Goal: Information Seeking & Learning: Learn about a topic

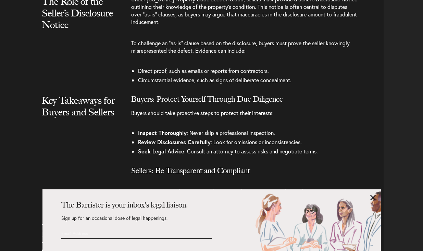
scroll to position [1377, 0]
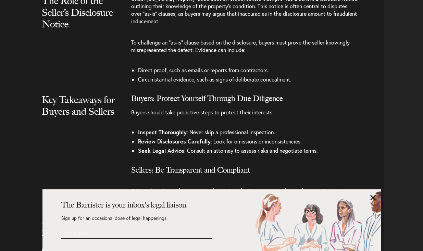
click at [372, 198] on link at bounding box center [372, 197] width 5 height 5
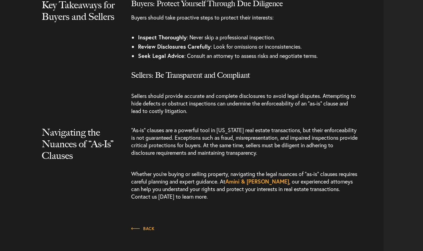
scroll to position [1474, 0]
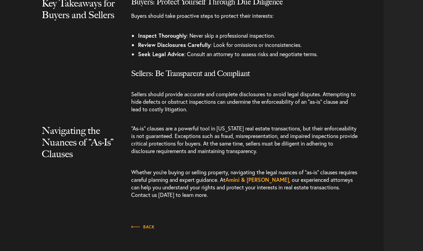
click at [282, 176] on link "Amini & Conant" at bounding box center [257, 179] width 64 height 7
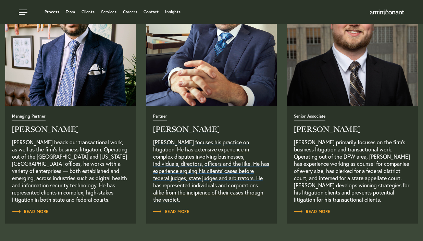
scroll to position [292, 0]
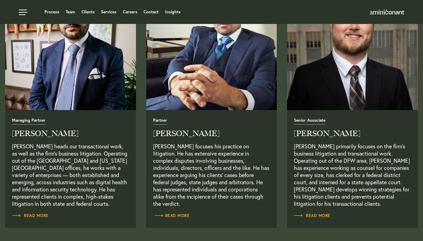
click at [182, 215] on span "Read More" at bounding box center [171, 216] width 37 height 4
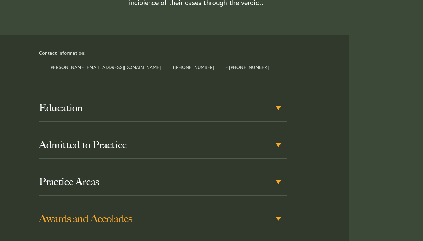
scroll to position [299, 0]
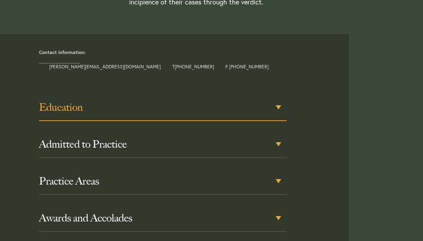
click at [277, 108] on div "Education" at bounding box center [162, 107] width 247 height 27
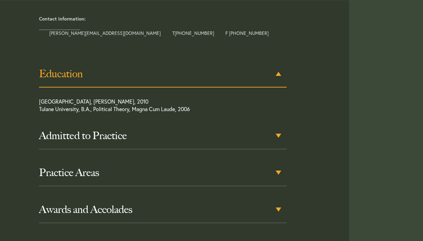
scroll to position [333, 0]
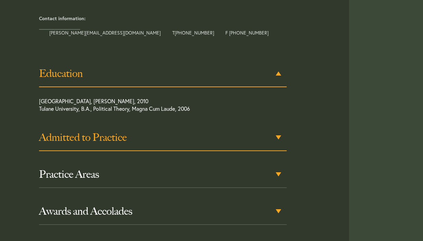
click at [281, 136] on div "Admitted to Practice" at bounding box center [162, 138] width 247 height 27
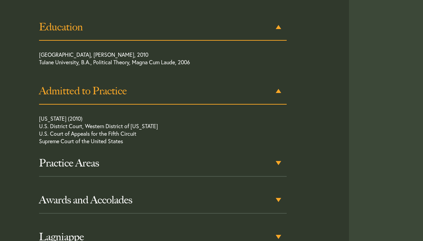
scroll to position [397, 0]
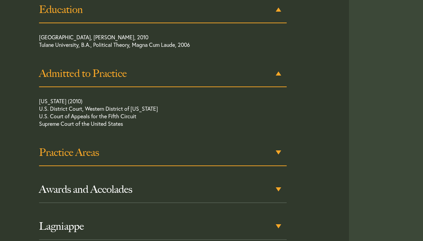
click at [279, 152] on div "Practice Areas" at bounding box center [162, 153] width 247 height 27
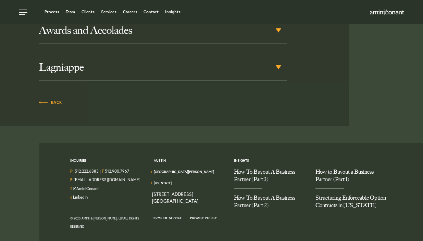
scroll to position [599, 0]
